Goal: Task Accomplishment & Management: Manage account settings

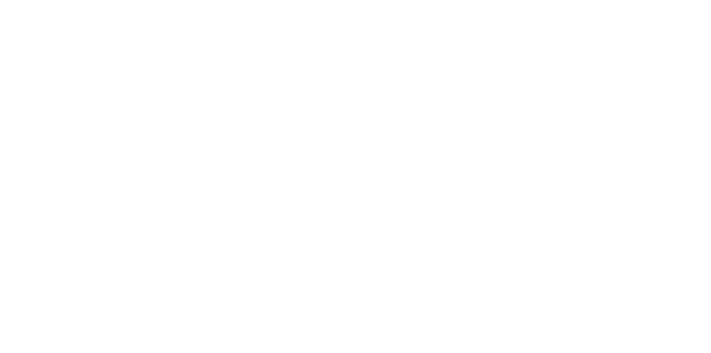
click at [571, 210] on body at bounding box center [355, 176] width 711 height 353
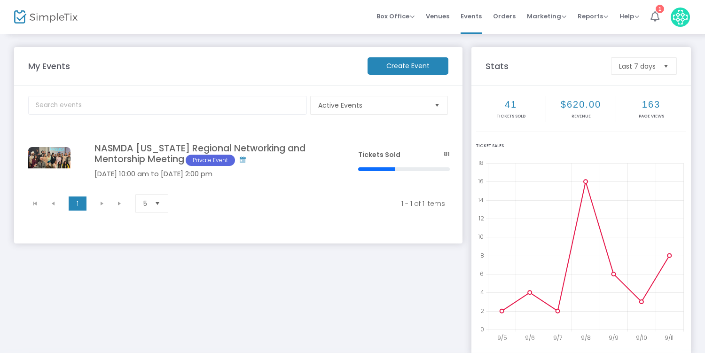
click at [655, 14] on icon at bounding box center [655, 16] width 9 height 10
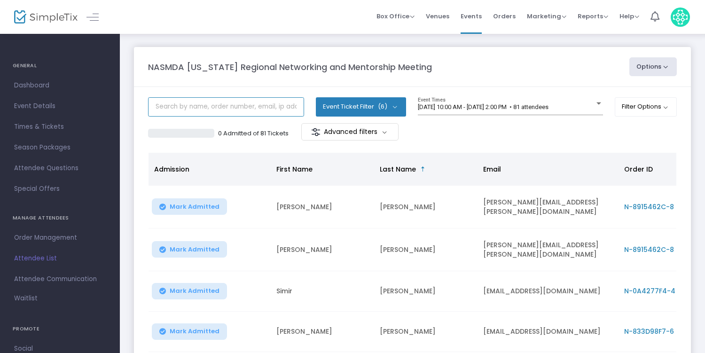
click at [267, 112] on input "text" at bounding box center [226, 106] width 156 height 19
type input "[PERSON_NAME]"
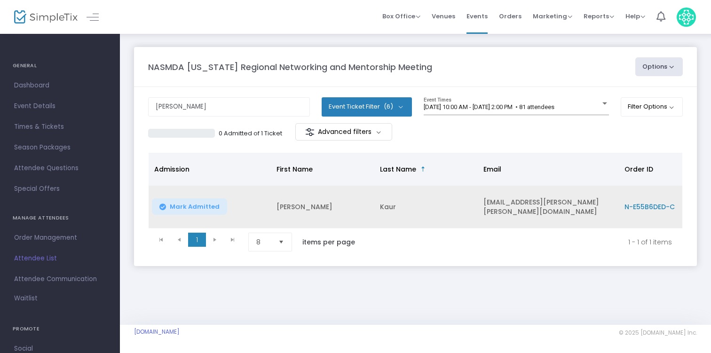
click at [272, 205] on td "[PERSON_NAME]" at bounding box center [322, 207] width 103 height 43
click at [641, 207] on span "N-E55B6DED-C" at bounding box center [650, 206] width 50 height 9
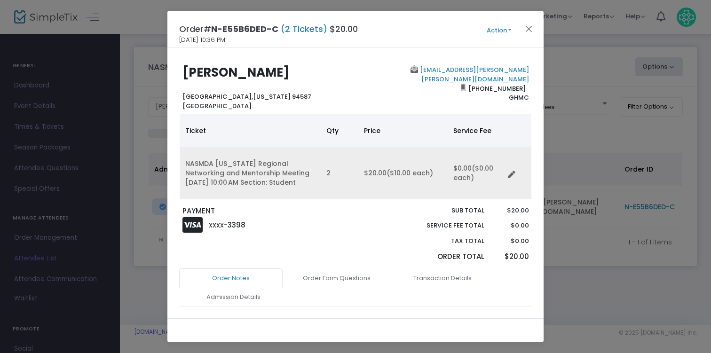
drag, startPoint x: 503, startPoint y: 30, endPoint x: 471, endPoint y: 179, distance: 152.4
click at [470, 172] on div "Order# N-E55B6DED-C (2 Tickets) $20.00 [DATE] 10:36 PM Action Mark Admitted Edi…" at bounding box center [355, 177] width 376 height 332
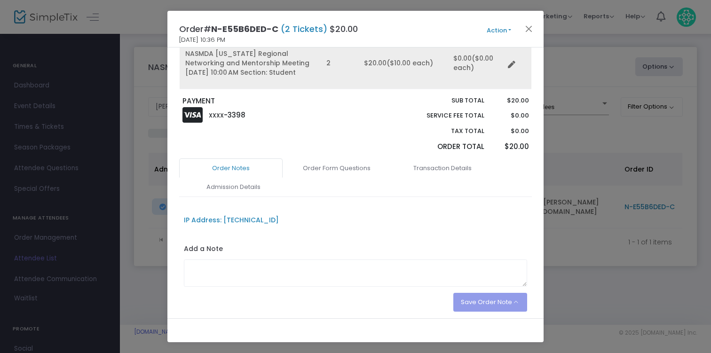
scroll to position [145, 0]
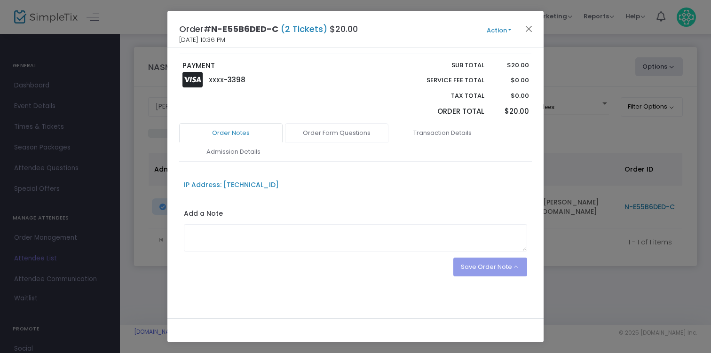
click at [353, 139] on link "Order Form Questions" at bounding box center [336, 133] width 103 height 20
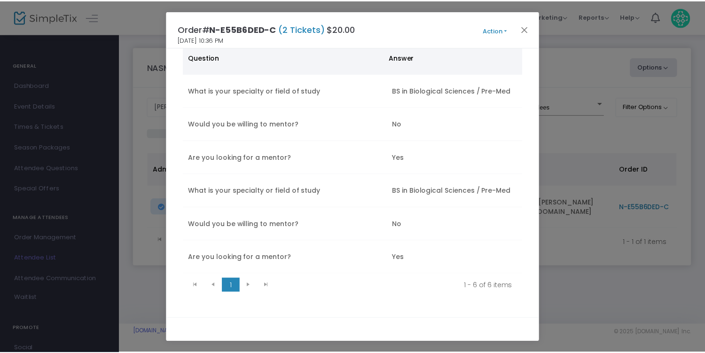
scroll to position [327, 0]
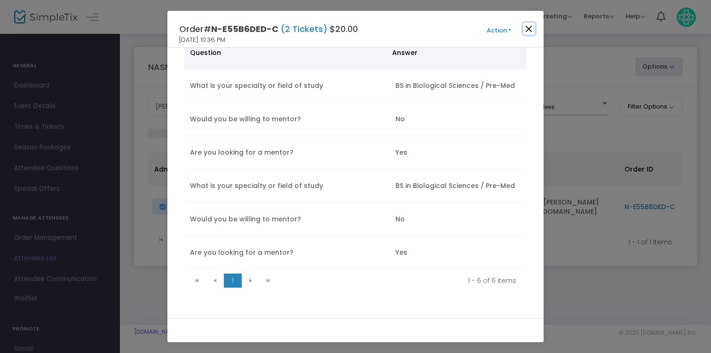
click at [530, 30] on button "Close" at bounding box center [529, 29] width 12 height 12
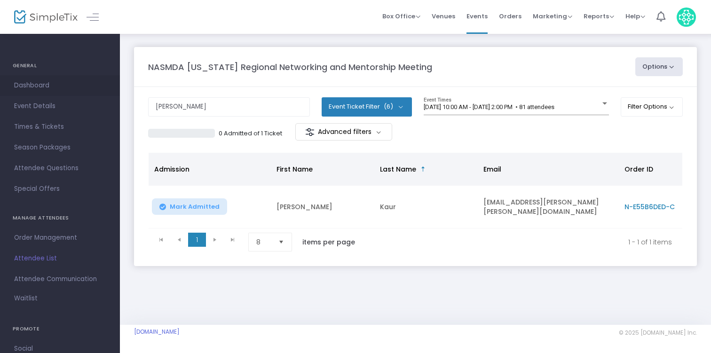
click at [52, 85] on span "Dashboard" at bounding box center [60, 85] width 92 height 12
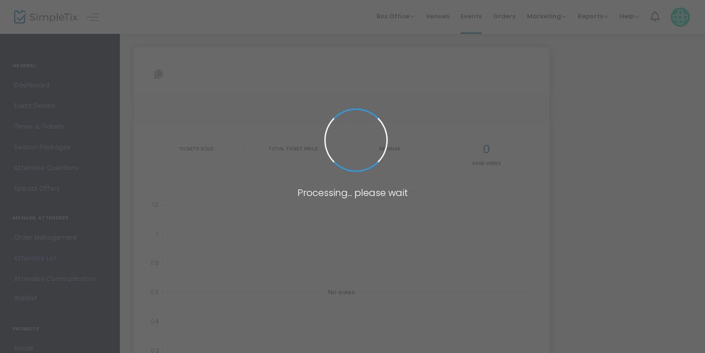
type input "https://www.simpletix.com/e/nasmda-california-regional-networking-and-tickets-2…"
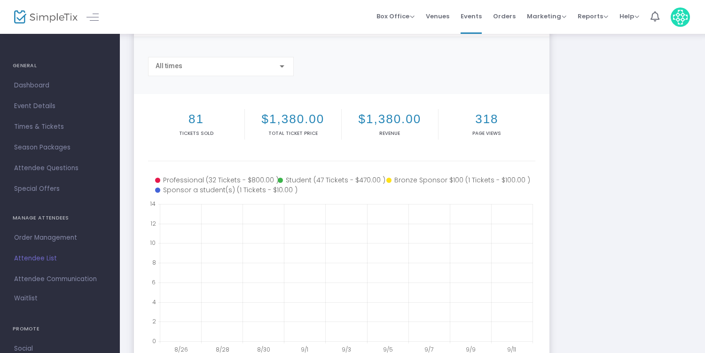
scroll to position [91, 0]
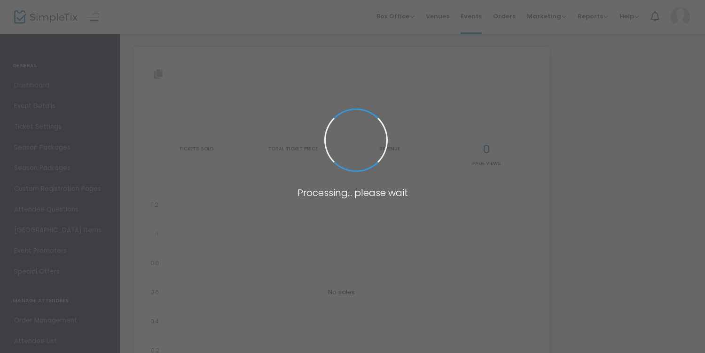
type input "[URL][DOMAIN_NAME][US_STATE]"
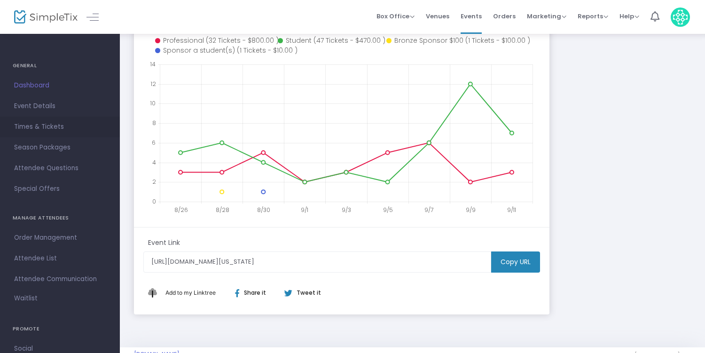
scroll to position [199, 0]
click at [42, 261] on span "Attendee List" at bounding box center [60, 259] width 92 height 12
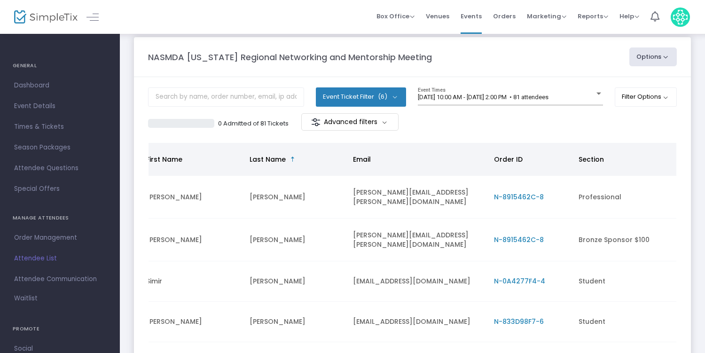
click at [675, 16] on img at bounding box center [680, 17] width 19 height 19
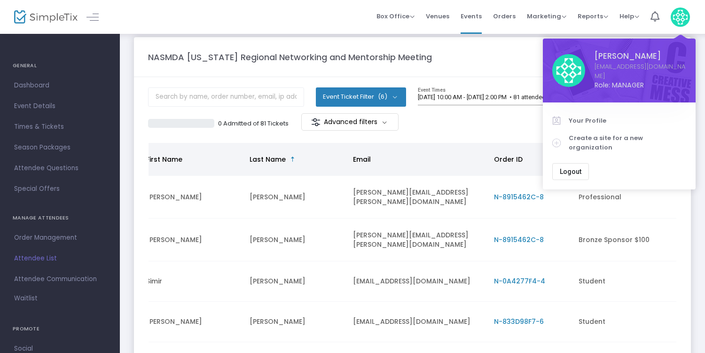
click at [567, 168] on span "Logout" at bounding box center [571, 172] width 22 height 8
